Goal: Information Seeking & Learning: Learn about a topic

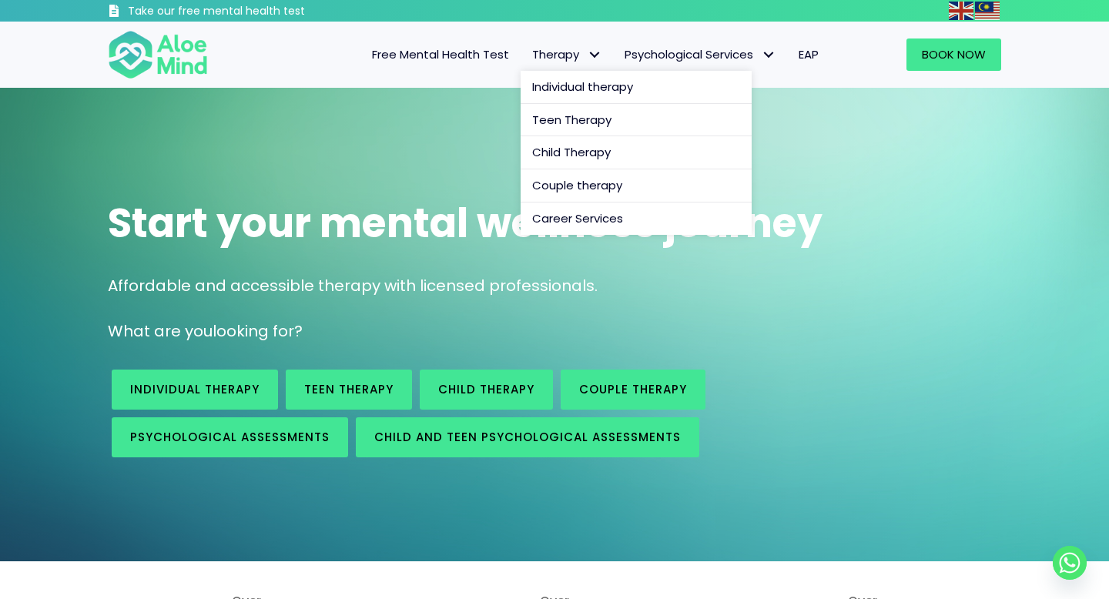
click at [555, 46] on span "Therapy" at bounding box center [566, 54] width 69 height 16
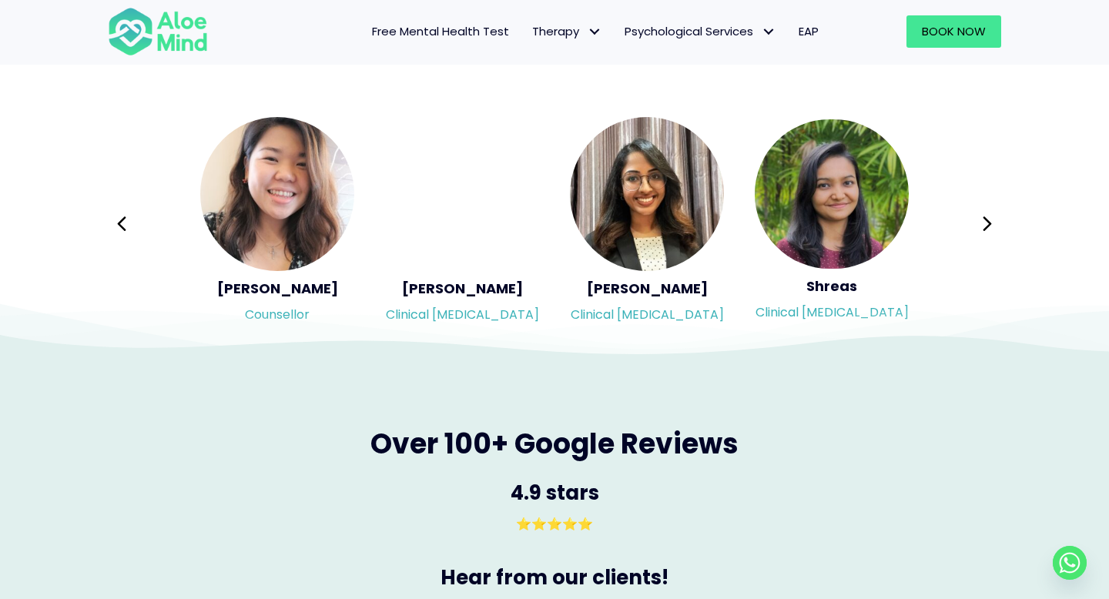
scroll to position [2471, 0]
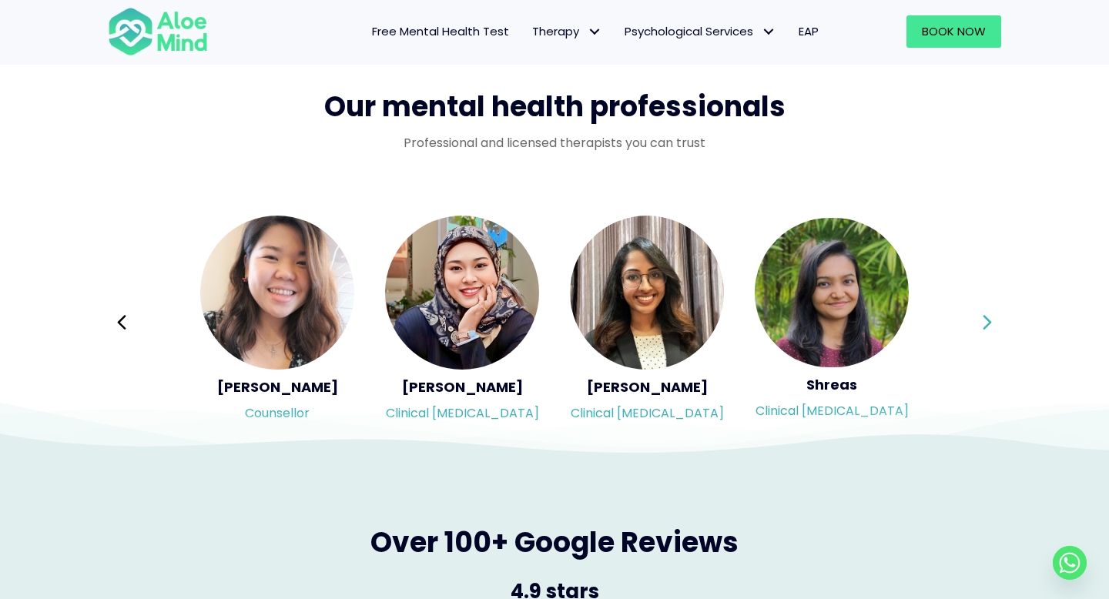
click at [987, 316] on icon at bounding box center [987, 322] width 11 height 29
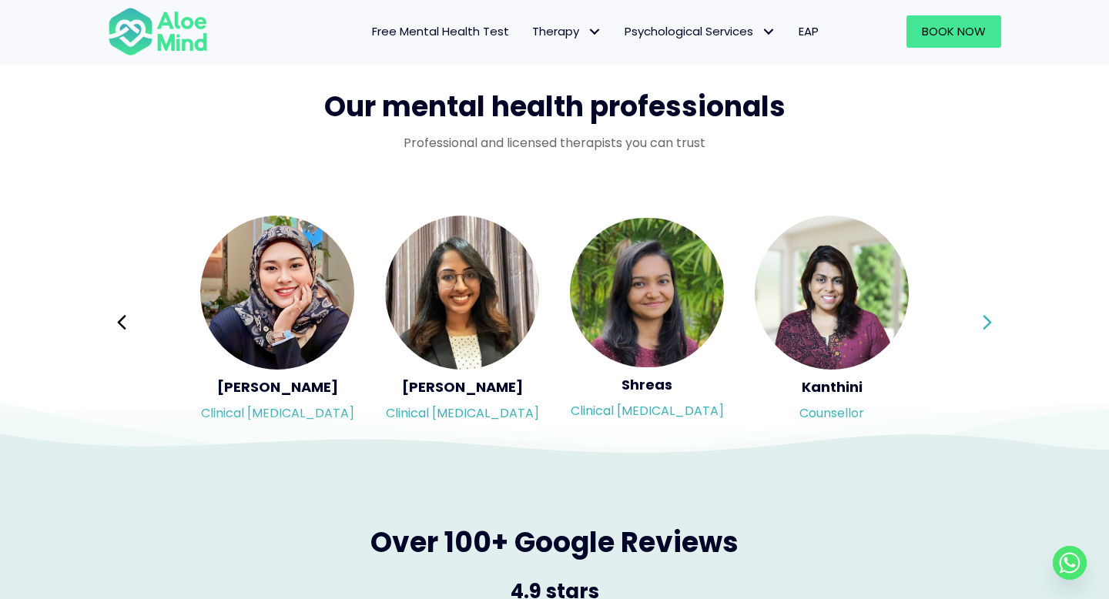
click at [987, 316] on icon at bounding box center [987, 322] width 11 height 29
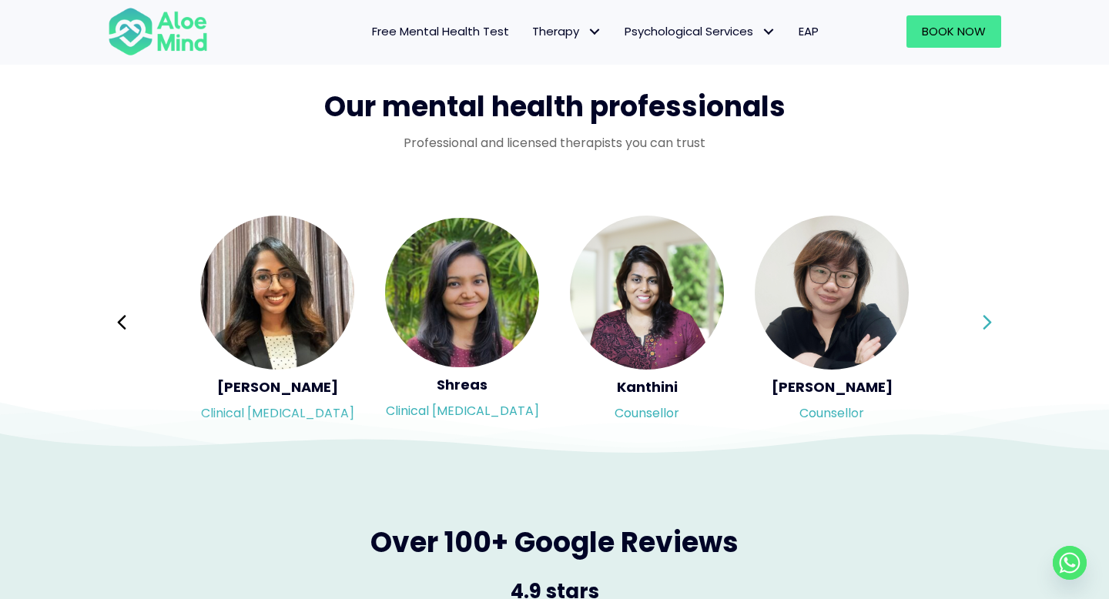
click at [987, 316] on div "Syndy Clinical [MEDICAL_DATA] Diveena Clinical [MEDICAL_DATA] Elynna Counsellor…" at bounding box center [554, 322] width 893 height 217
click at [987, 316] on icon at bounding box center [987, 322] width 11 height 29
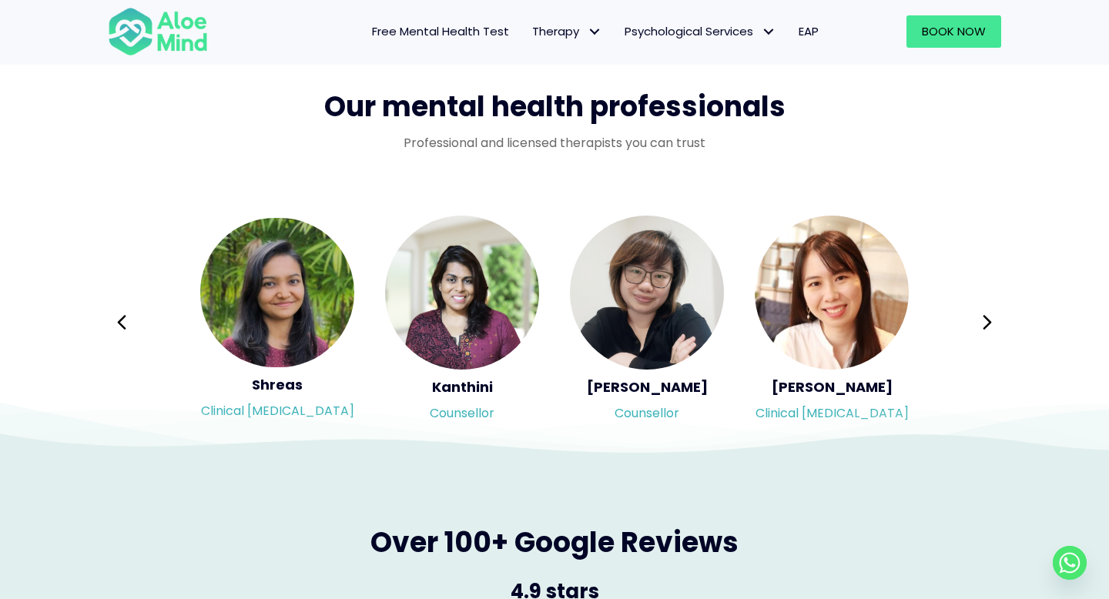
click at [986, 333] on icon at bounding box center [987, 322] width 11 height 29
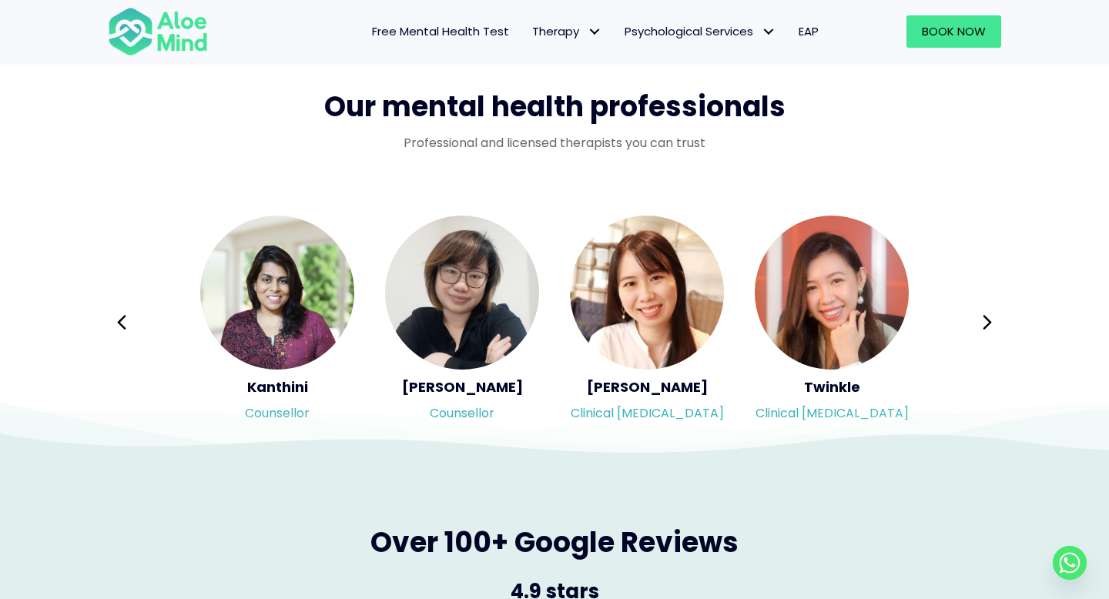
click at [985, 321] on icon at bounding box center [987, 322] width 11 height 29
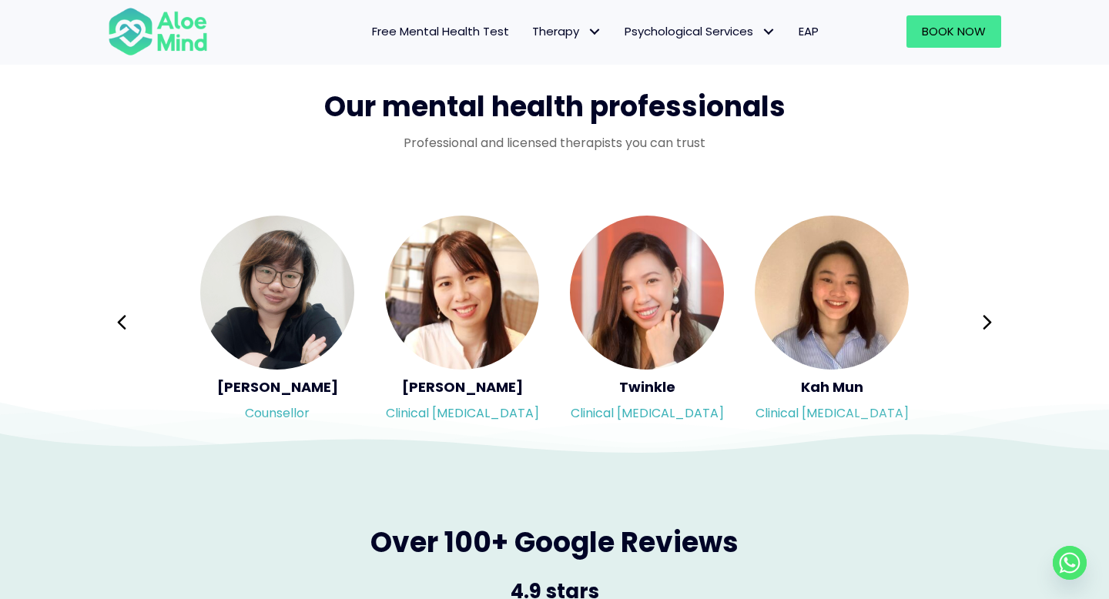
click at [985, 321] on div "Syndy Clinical [MEDICAL_DATA] Diveena Clinical [MEDICAL_DATA] Elynna Counsellor…" at bounding box center [554, 322] width 893 height 217
click at [985, 321] on icon at bounding box center [987, 322] width 11 height 29
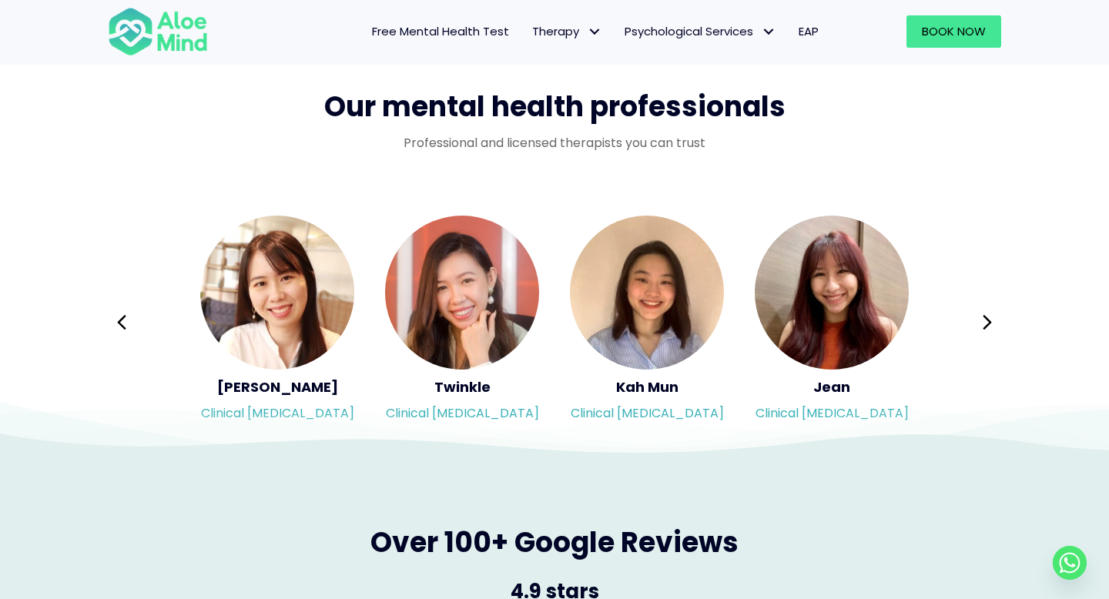
click at [985, 321] on div "Syndy Clinical [MEDICAL_DATA] Diveena Clinical [MEDICAL_DATA] Elynna Counsellor…" at bounding box center [554, 322] width 893 height 217
click at [985, 321] on icon at bounding box center [987, 322] width 11 height 29
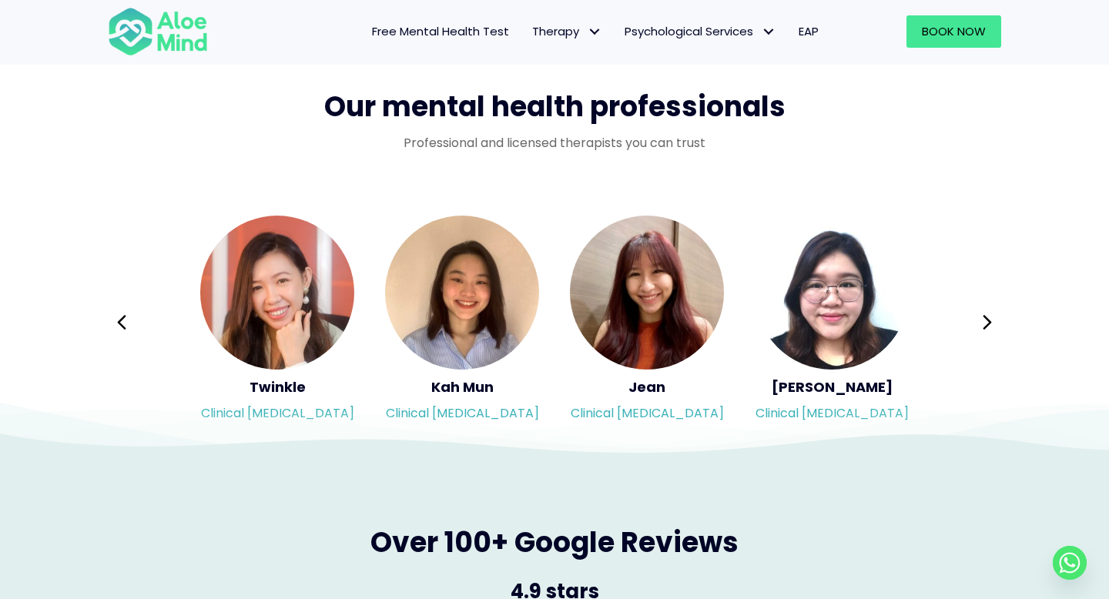
click at [985, 321] on div "Syndy Clinical [MEDICAL_DATA] Diveena Clinical [MEDICAL_DATA] Elynna Counsellor…" at bounding box center [554, 322] width 893 height 217
click at [985, 321] on icon at bounding box center [987, 322] width 11 height 29
